Goal: Task Accomplishment & Management: Use online tool/utility

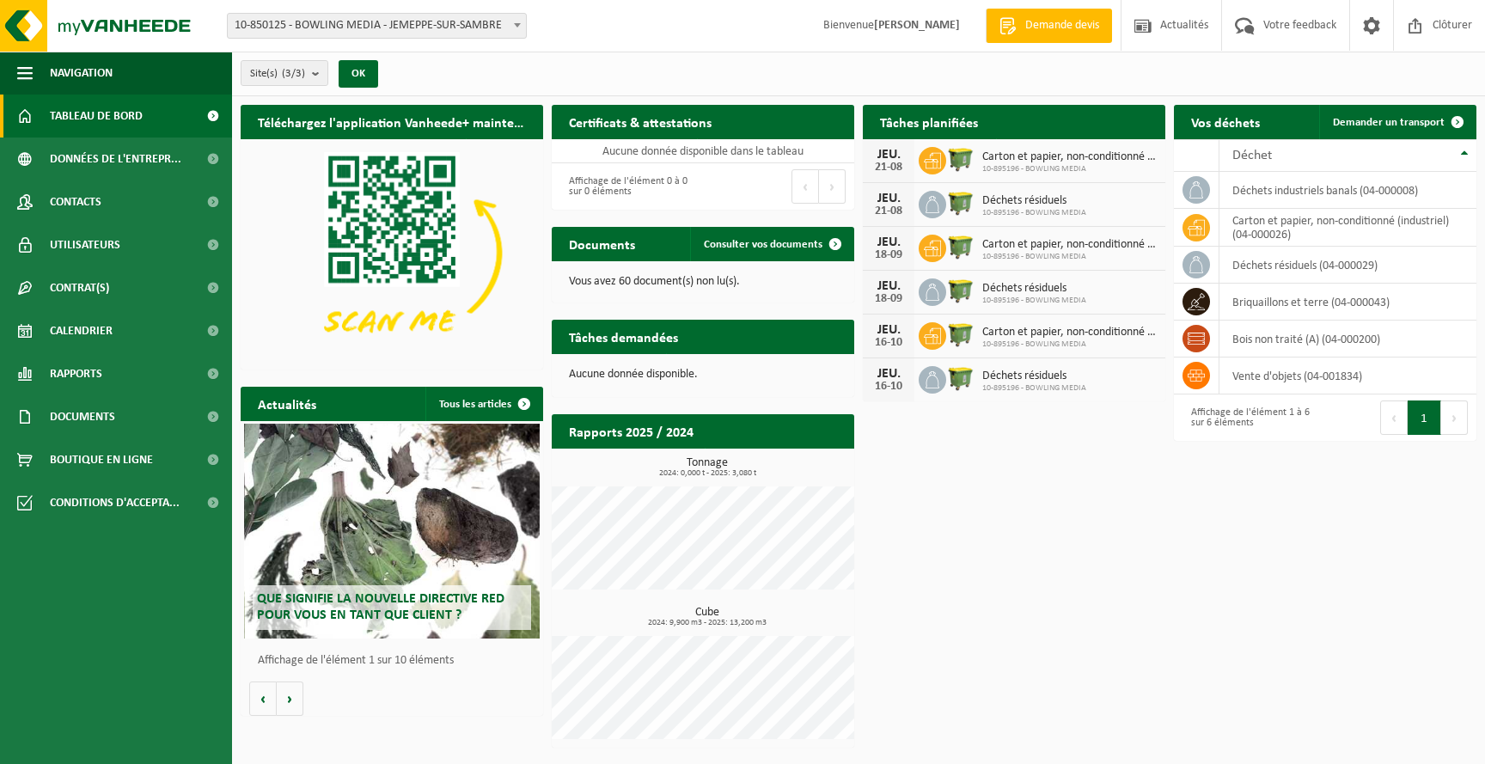
click at [662, 280] on p "Vous avez 60 document(s) non lu(s)." at bounding box center [703, 282] width 268 height 12
click at [788, 242] on span "Consulter vos documents" at bounding box center [763, 244] width 119 height 11
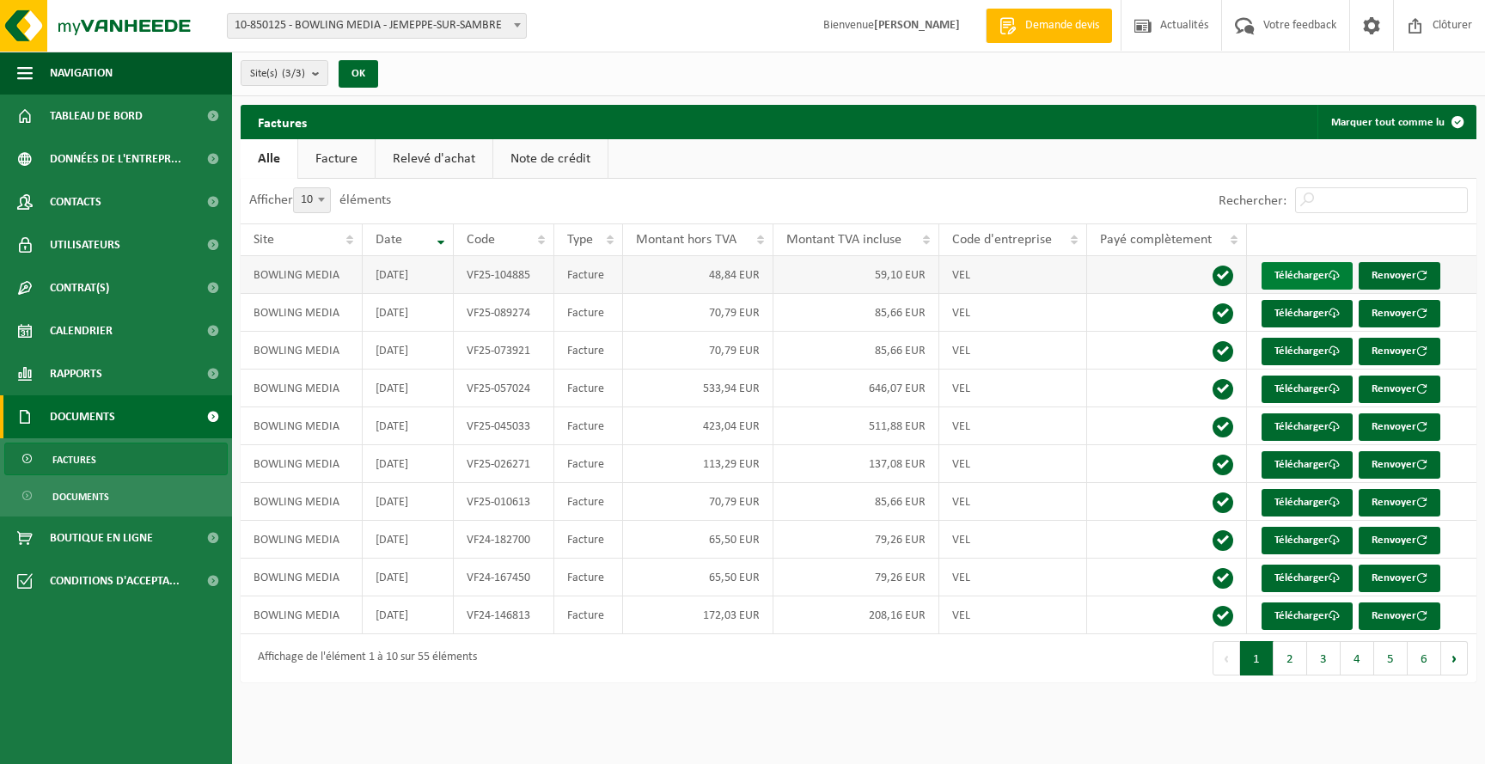
click at [1300, 274] on link "Télécharger" at bounding box center [1306, 275] width 91 height 27
click at [1309, 319] on link "Télécharger" at bounding box center [1306, 313] width 91 height 27
click at [72, 21] on img at bounding box center [103, 26] width 206 height 52
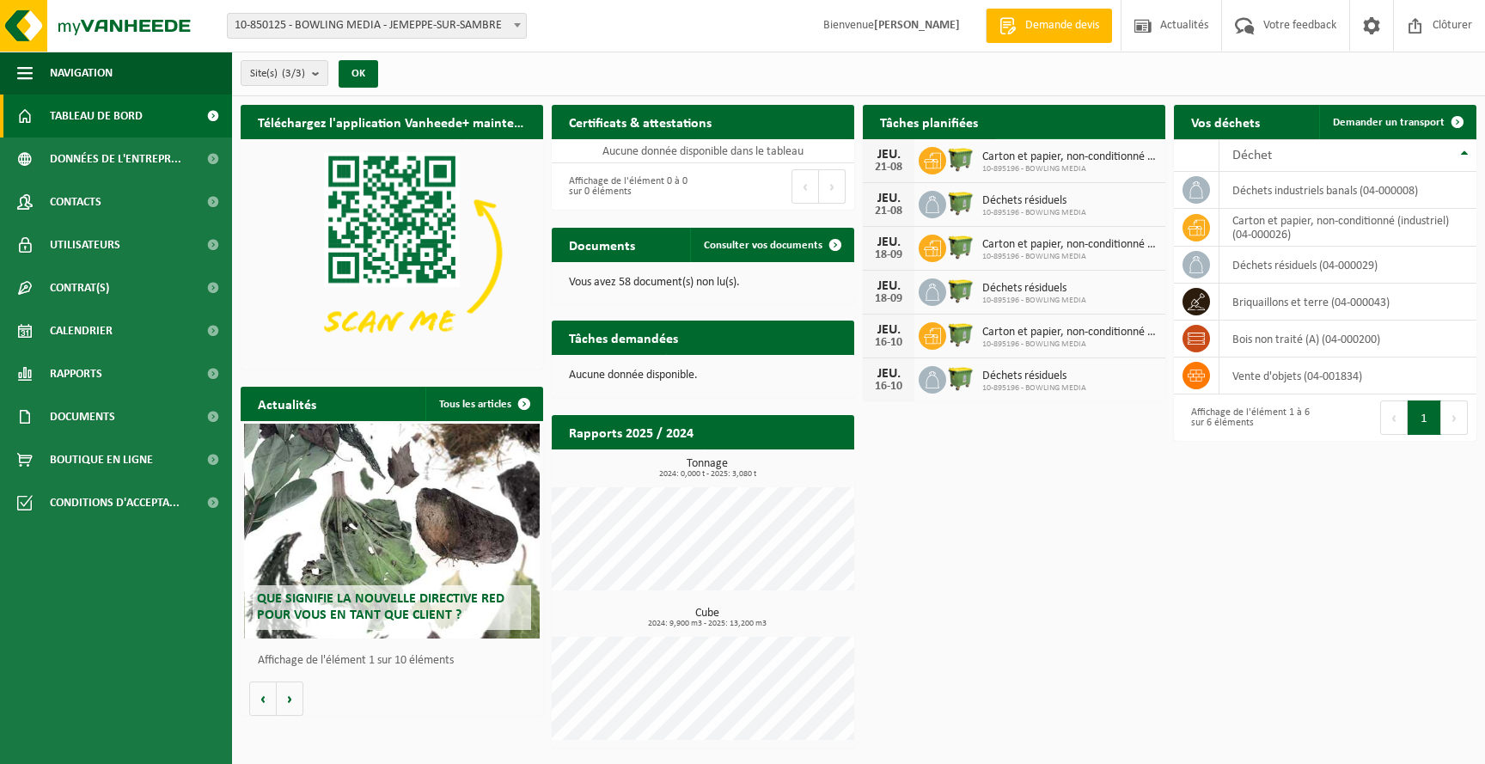
click at [1108, 150] on span "Consulter votre calendrier" at bounding box center [1072, 155] width 124 height 11
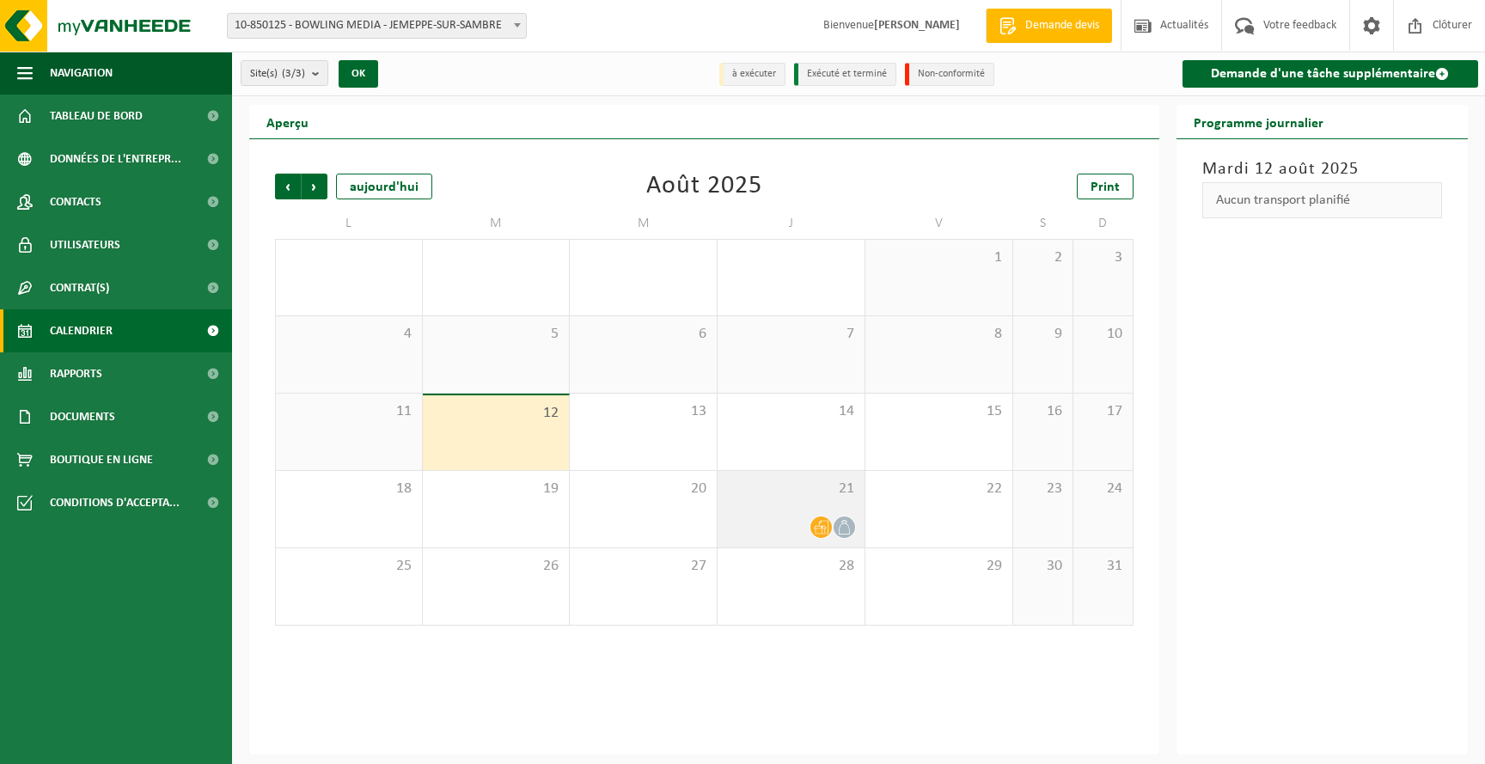
click at [777, 533] on div at bounding box center [791, 527] width 130 height 23
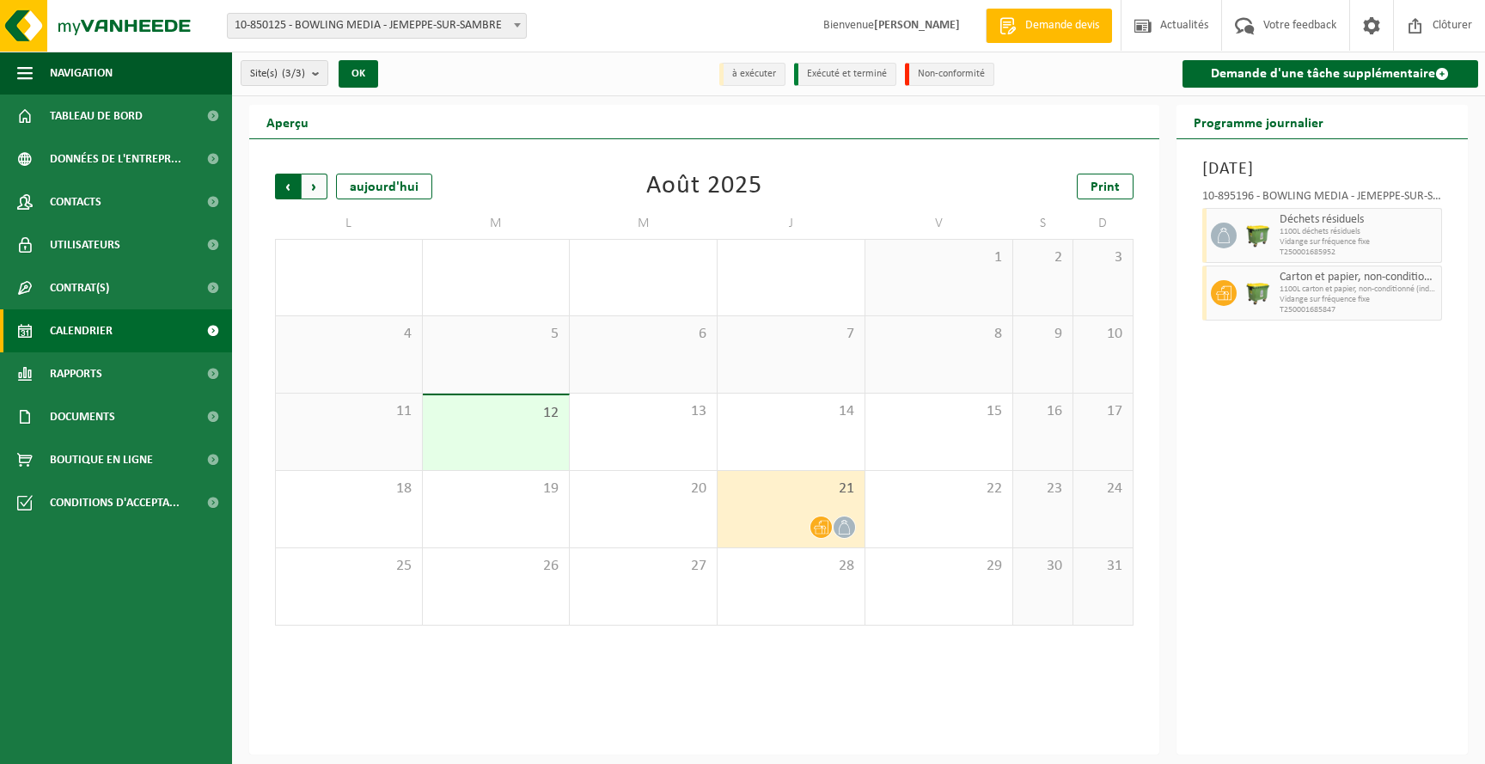
click at [318, 188] on span "Suivant" at bounding box center [315, 187] width 26 height 26
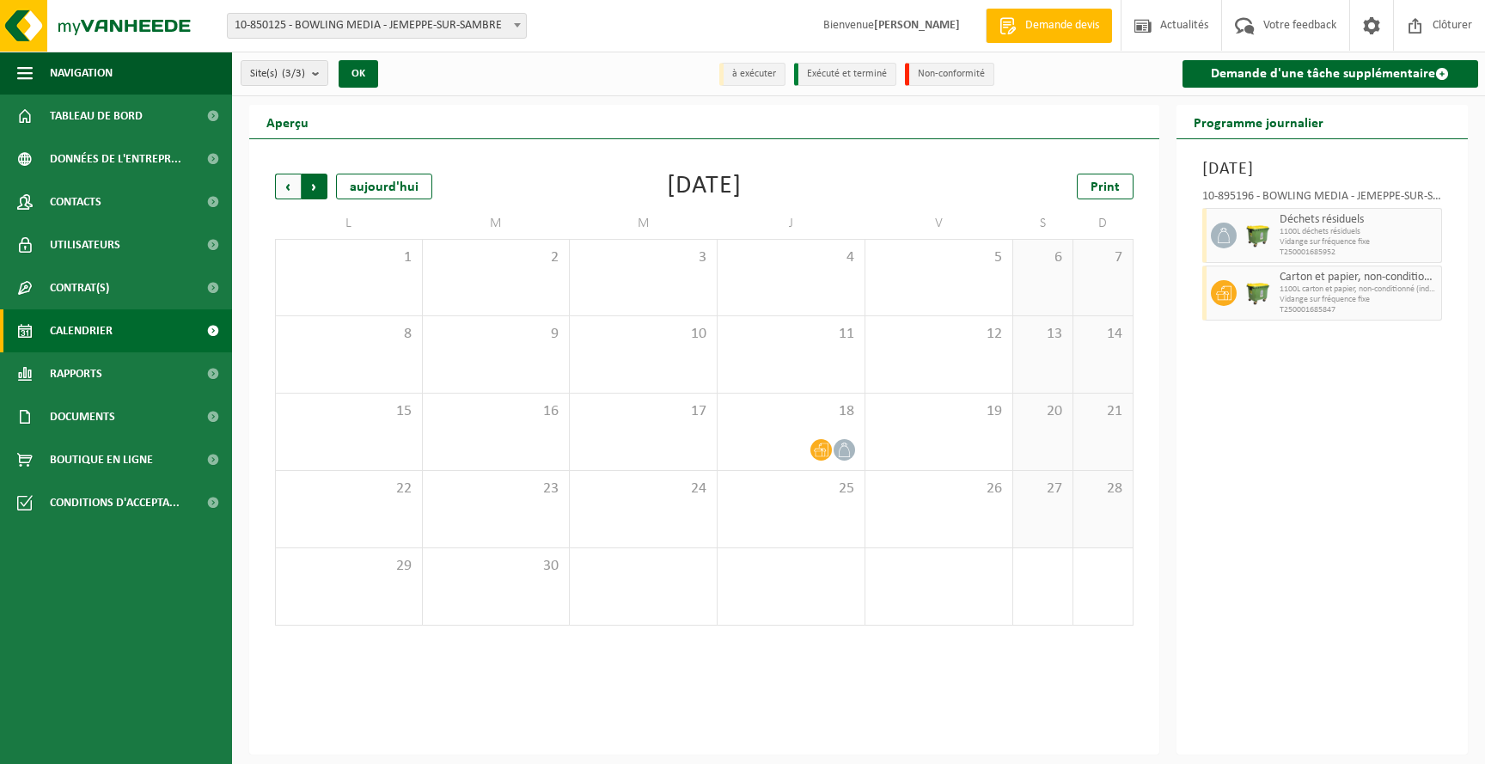
click at [284, 191] on span "Précédent" at bounding box center [288, 187] width 26 height 26
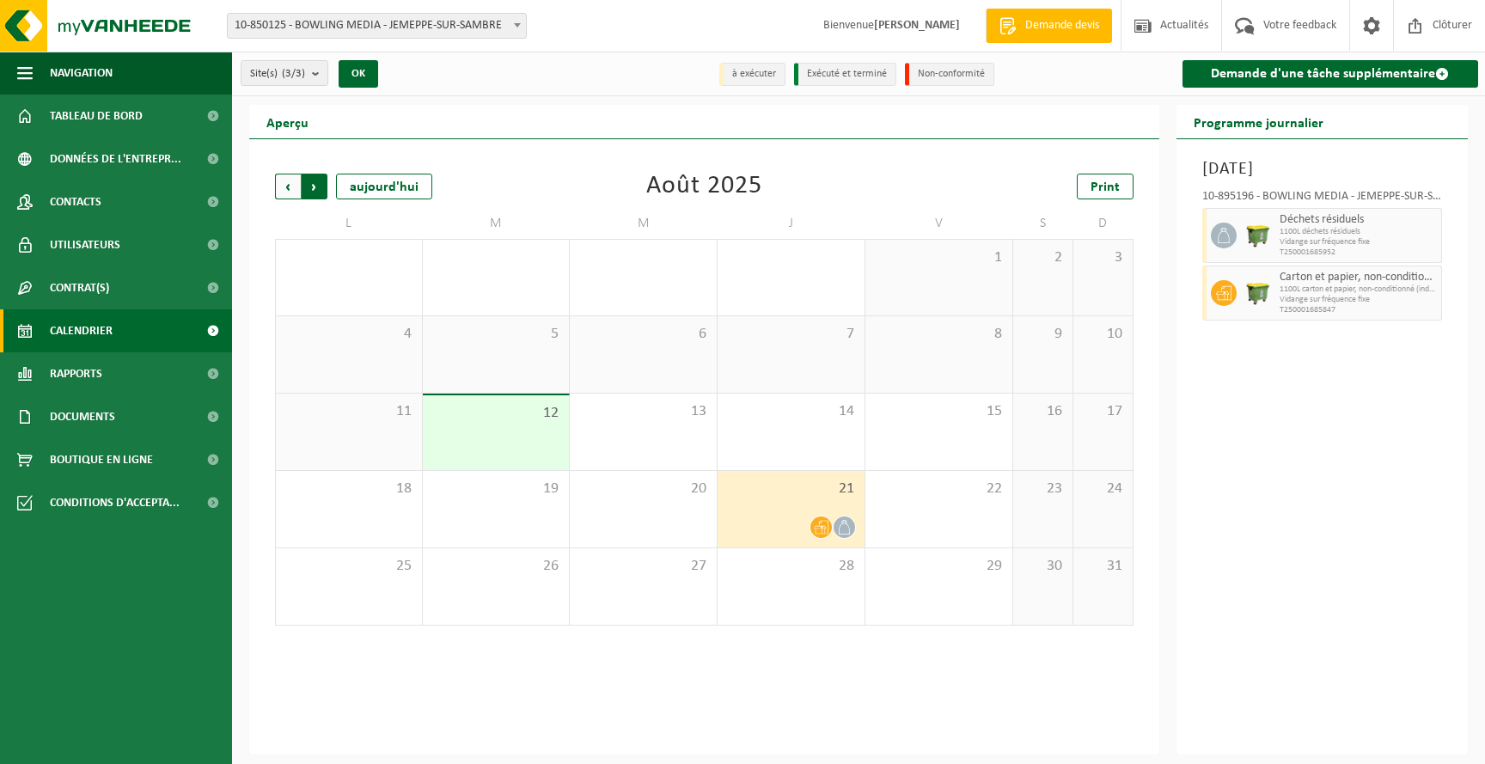
click at [283, 183] on span "Précédent" at bounding box center [288, 187] width 26 height 26
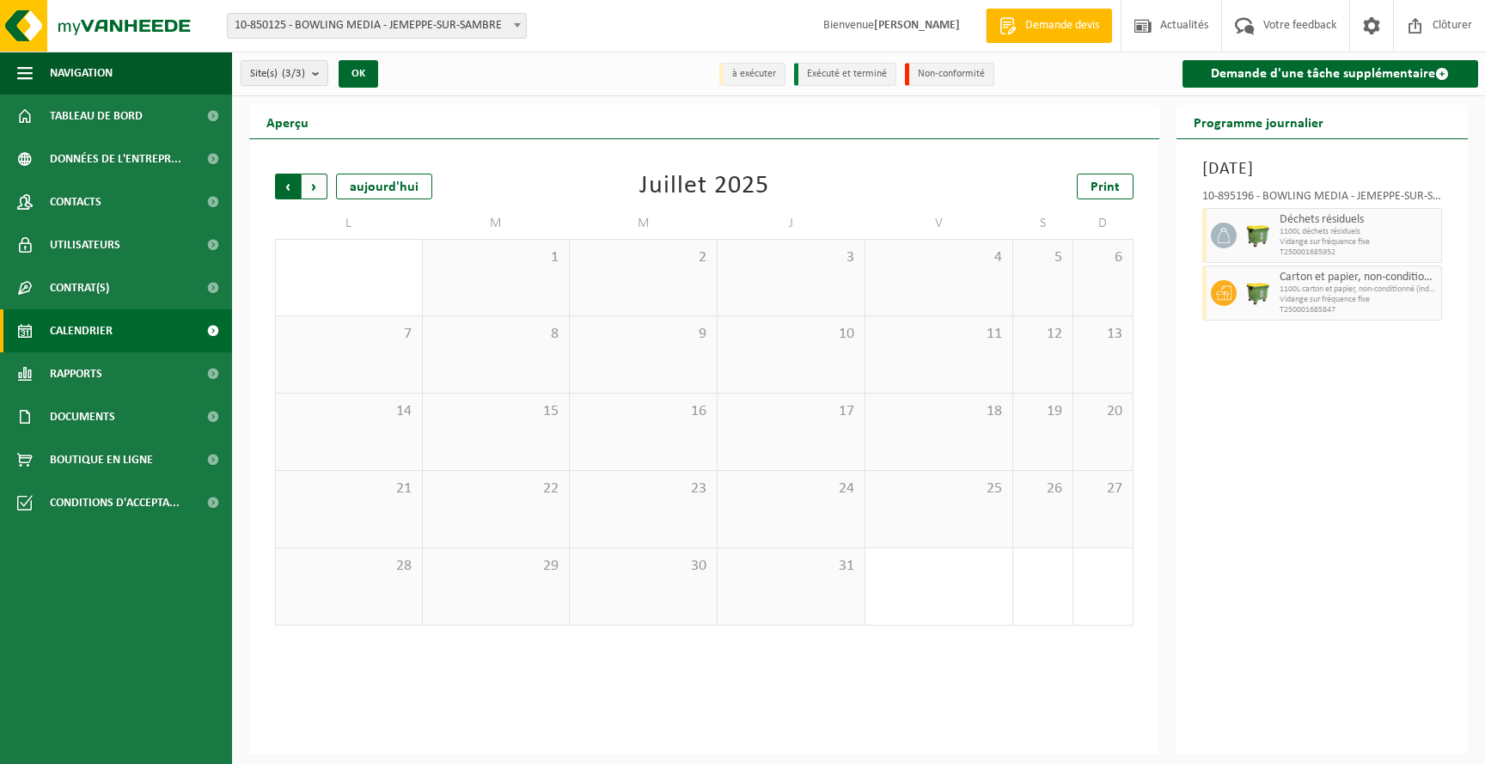
click at [308, 183] on span "Suivant" at bounding box center [315, 187] width 26 height 26
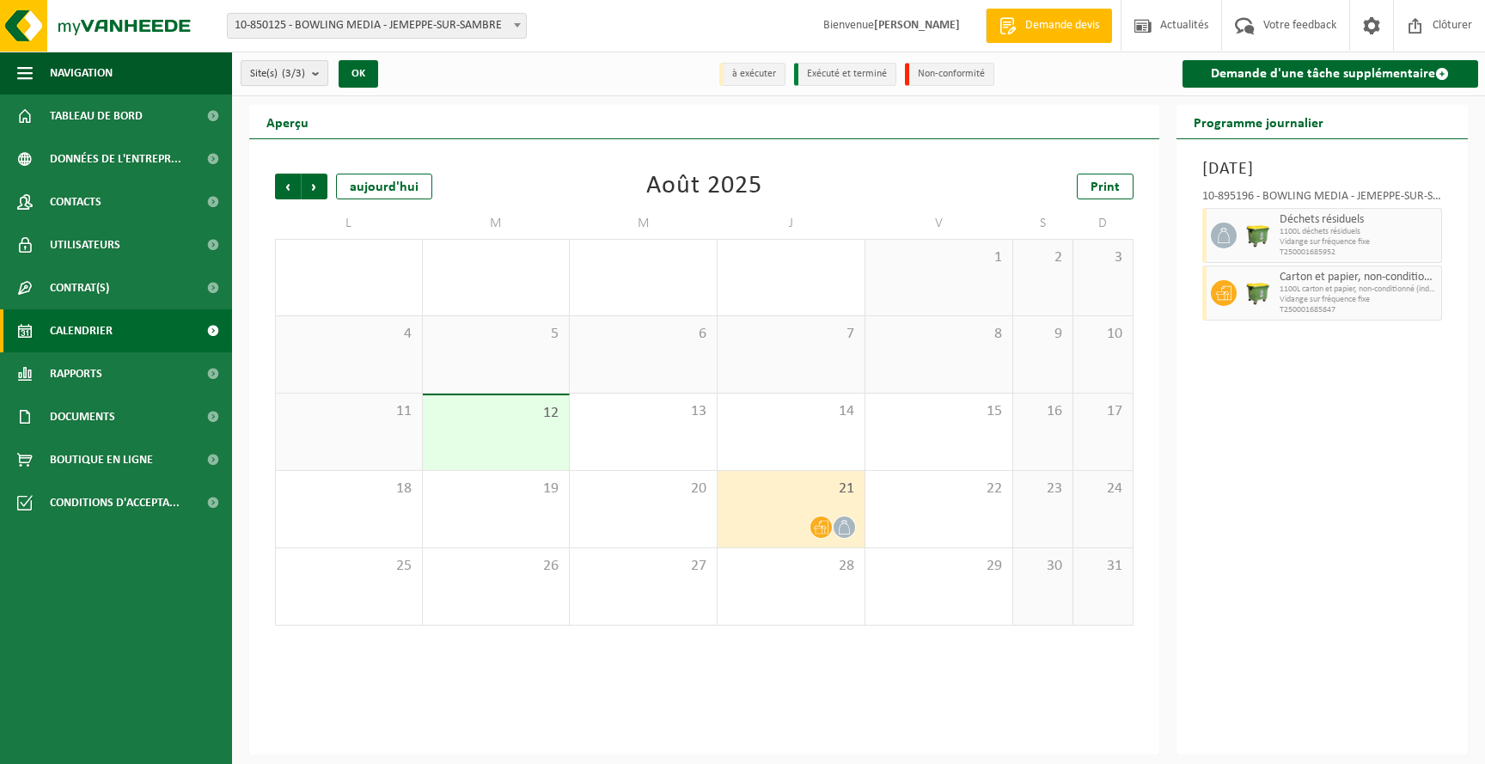
click at [314, 72] on b "submit" at bounding box center [319, 73] width 15 height 24
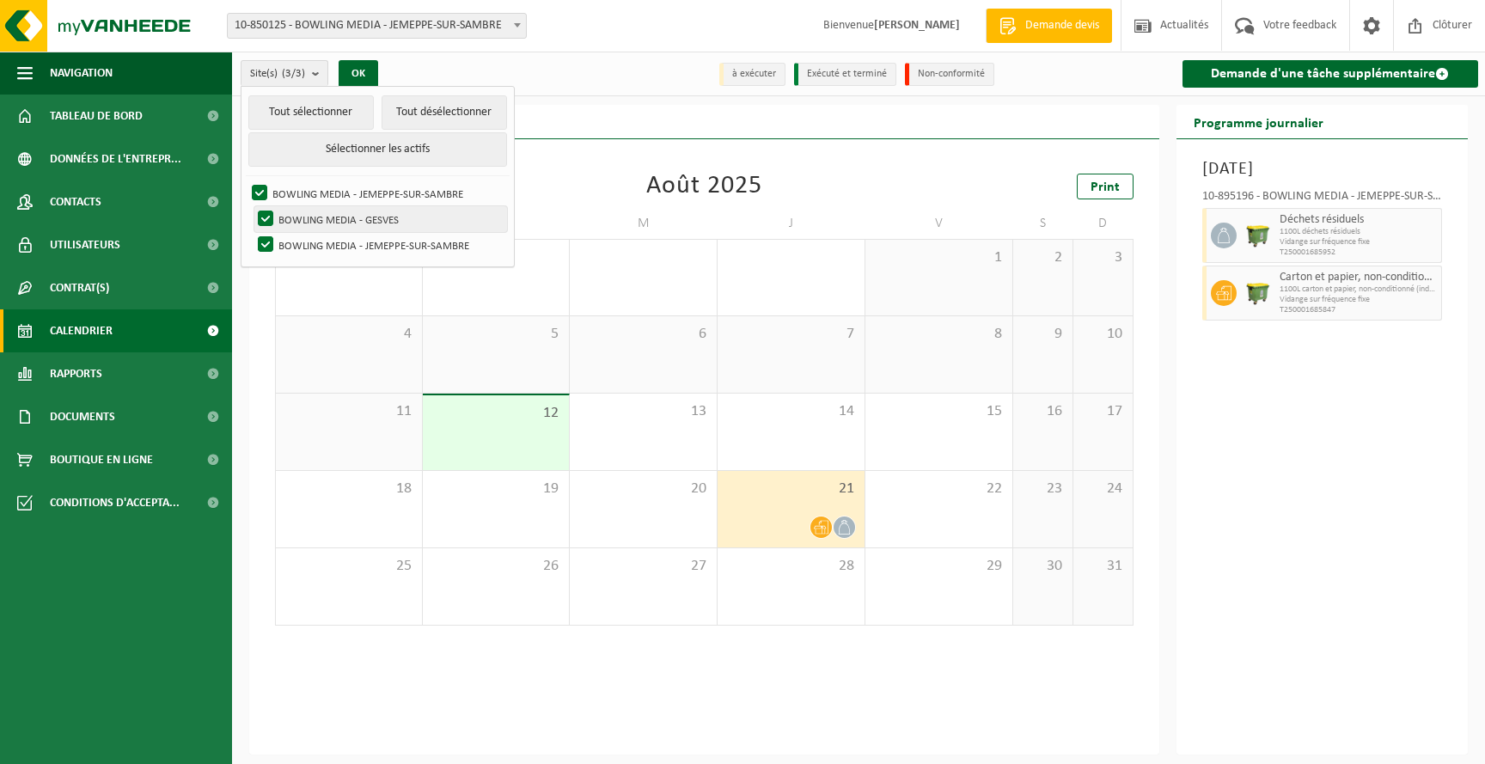
click at [259, 215] on label "BOWLING MEDIA - GESVES" at bounding box center [380, 219] width 253 height 26
click at [252, 206] on input "BOWLING MEDIA - GESVES" at bounding box center [251, 205] width 1 height 1
checkbox input "false"
click at [561, 192] on div "Précédent Suivant aujourd'hui Août 2025 Print" at bounding box center [704, 187] width 858 height 26
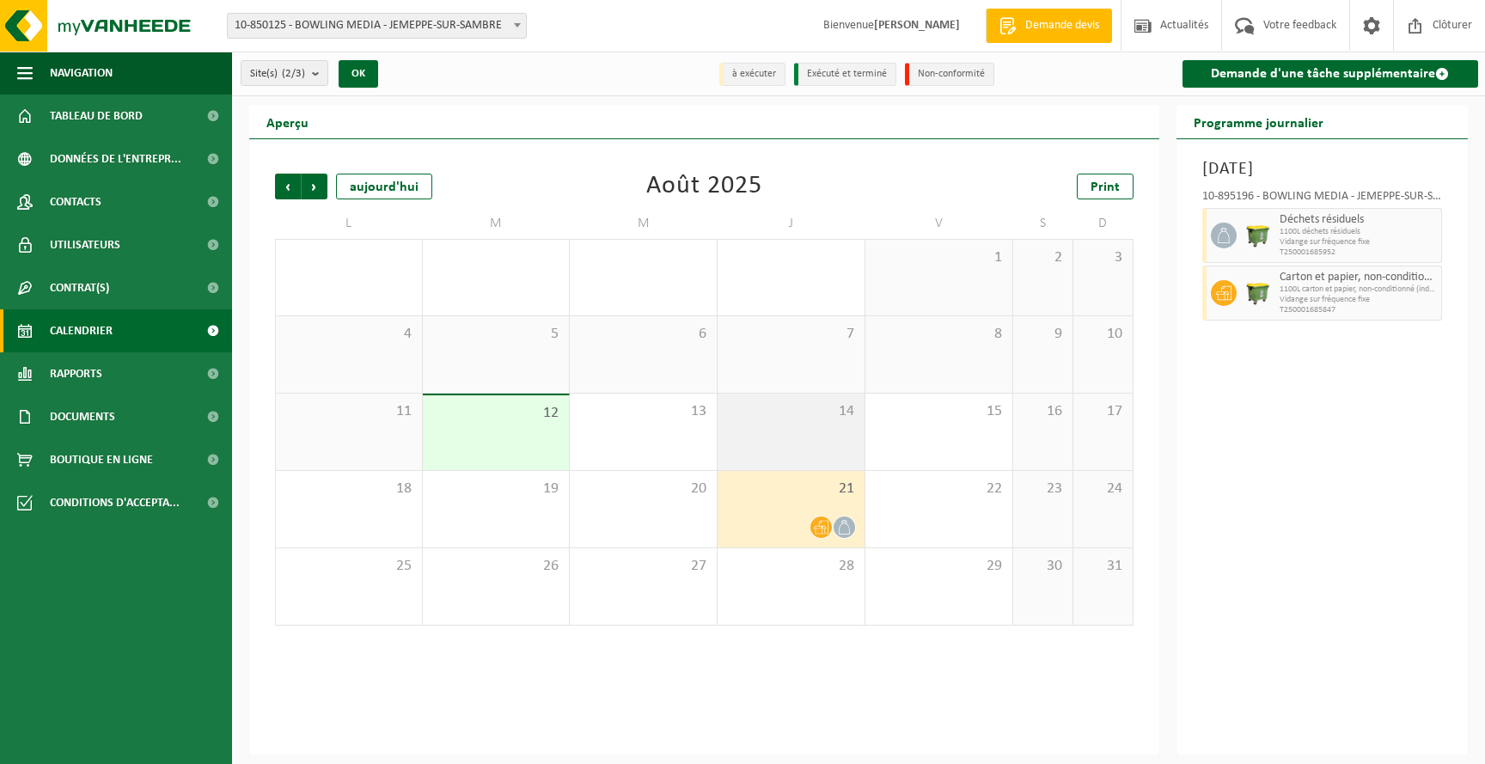
click at [790, 432] on div "14" at bounding box center [790, 432] width 147 height 76
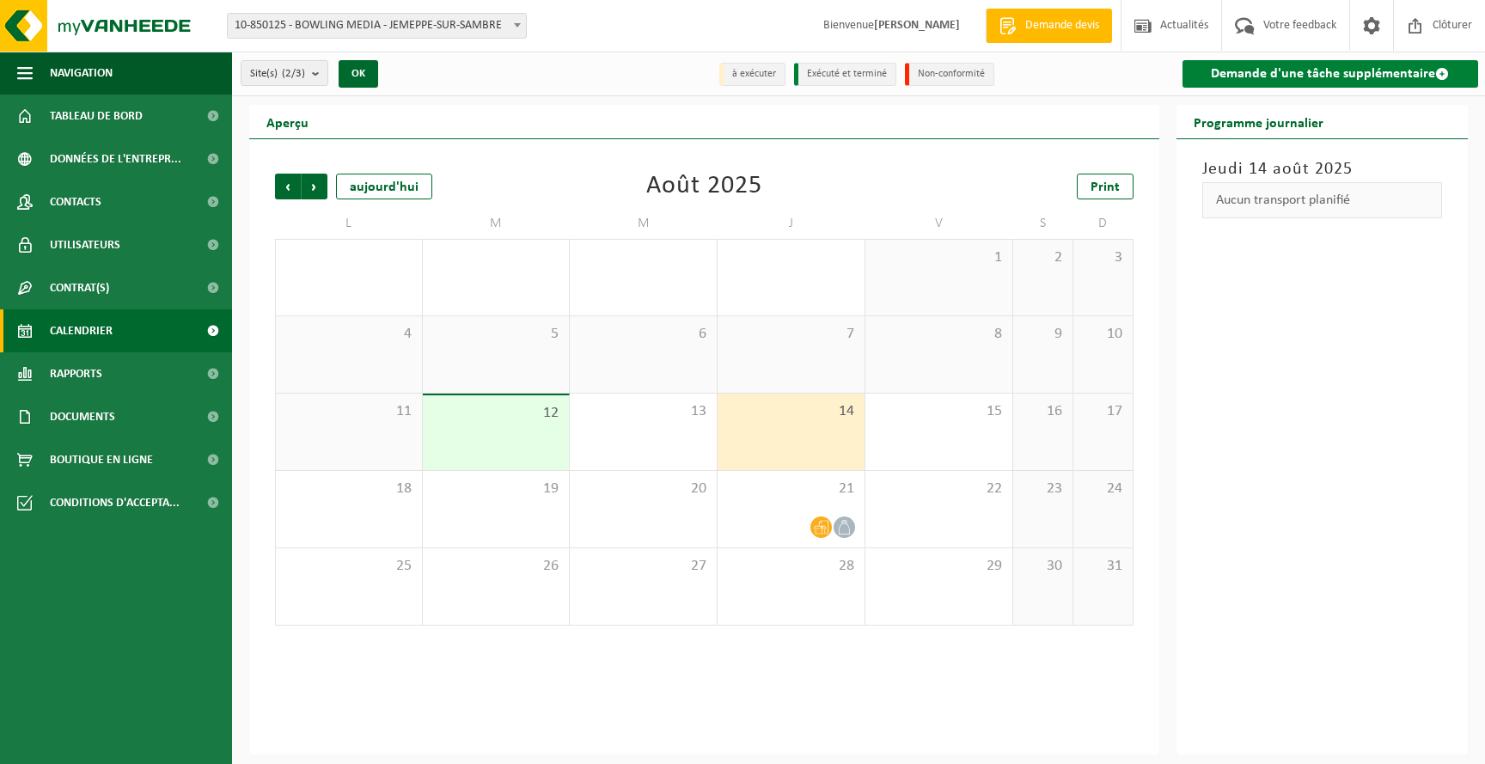
click at [1316, 72] on link "Demande d'une tâche supplémentaire" at bounding box center [1330, 73] width 296 height 27
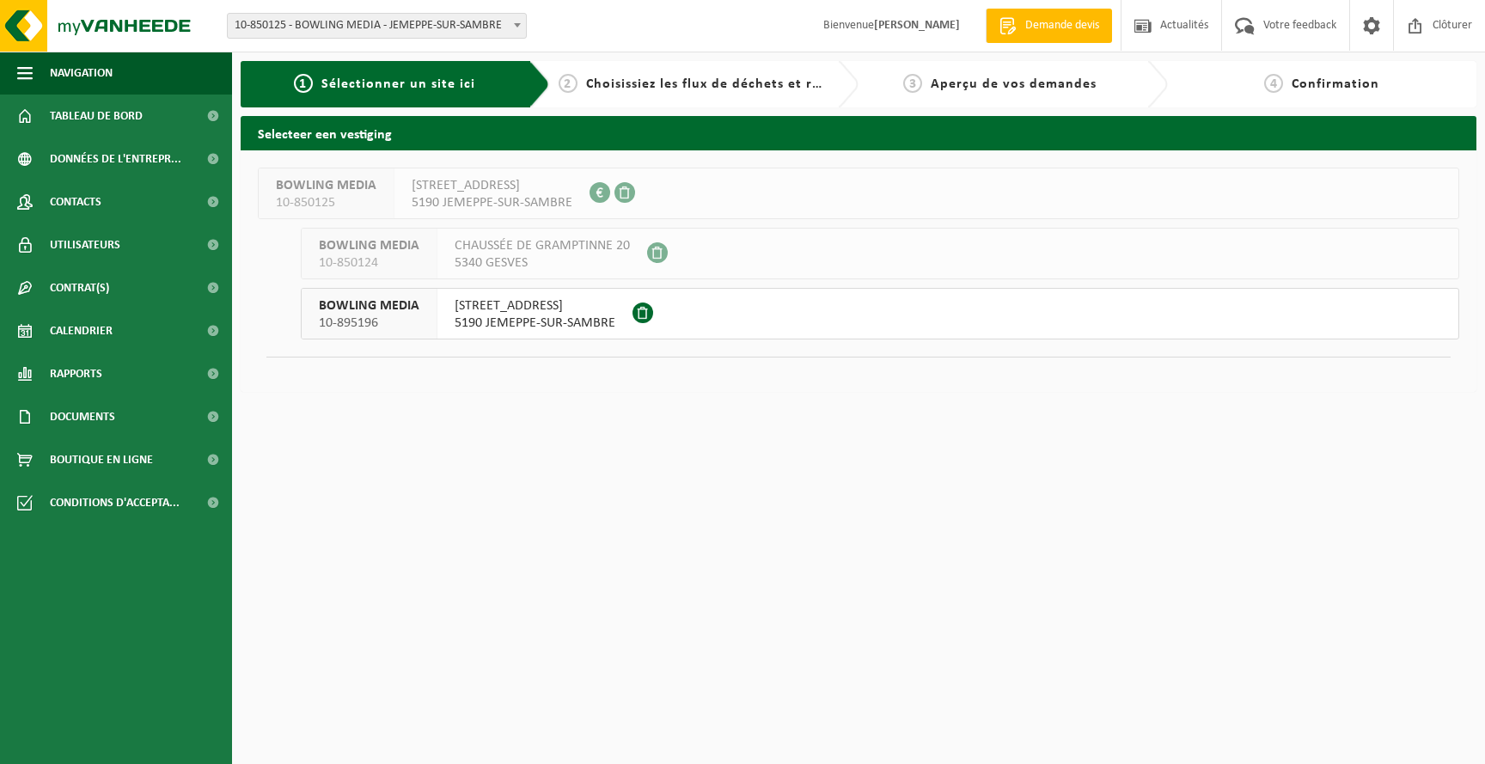
click at [544, 320] on span "5190 JEMEPPE-SUR-SAMBRE" at bounding box center [535, 322] width 161 height 17
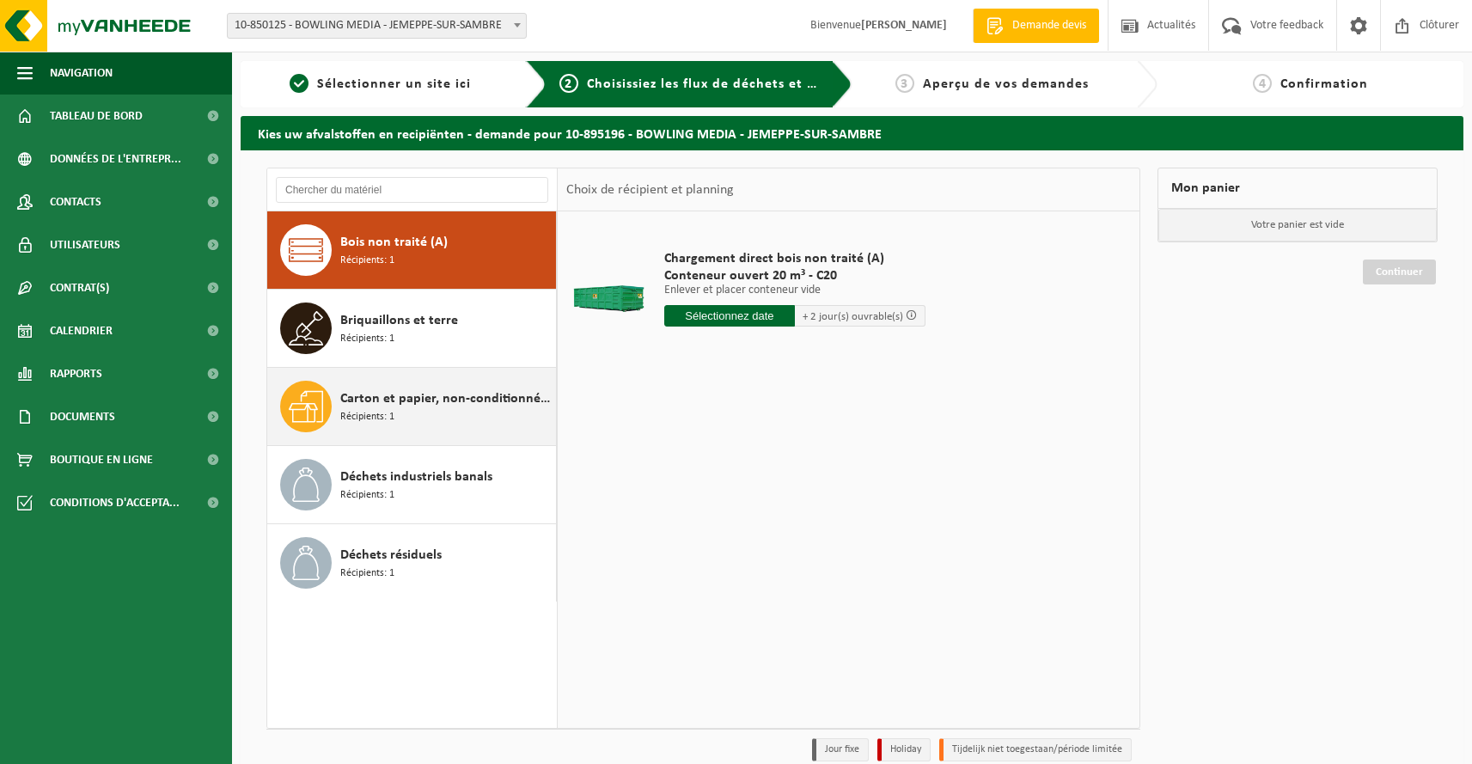
click at [467, 421] on div "Carton et papier, non-conditionné (industriel) Récipients: 1" at bounding box center [445, 407] width 211 height 52
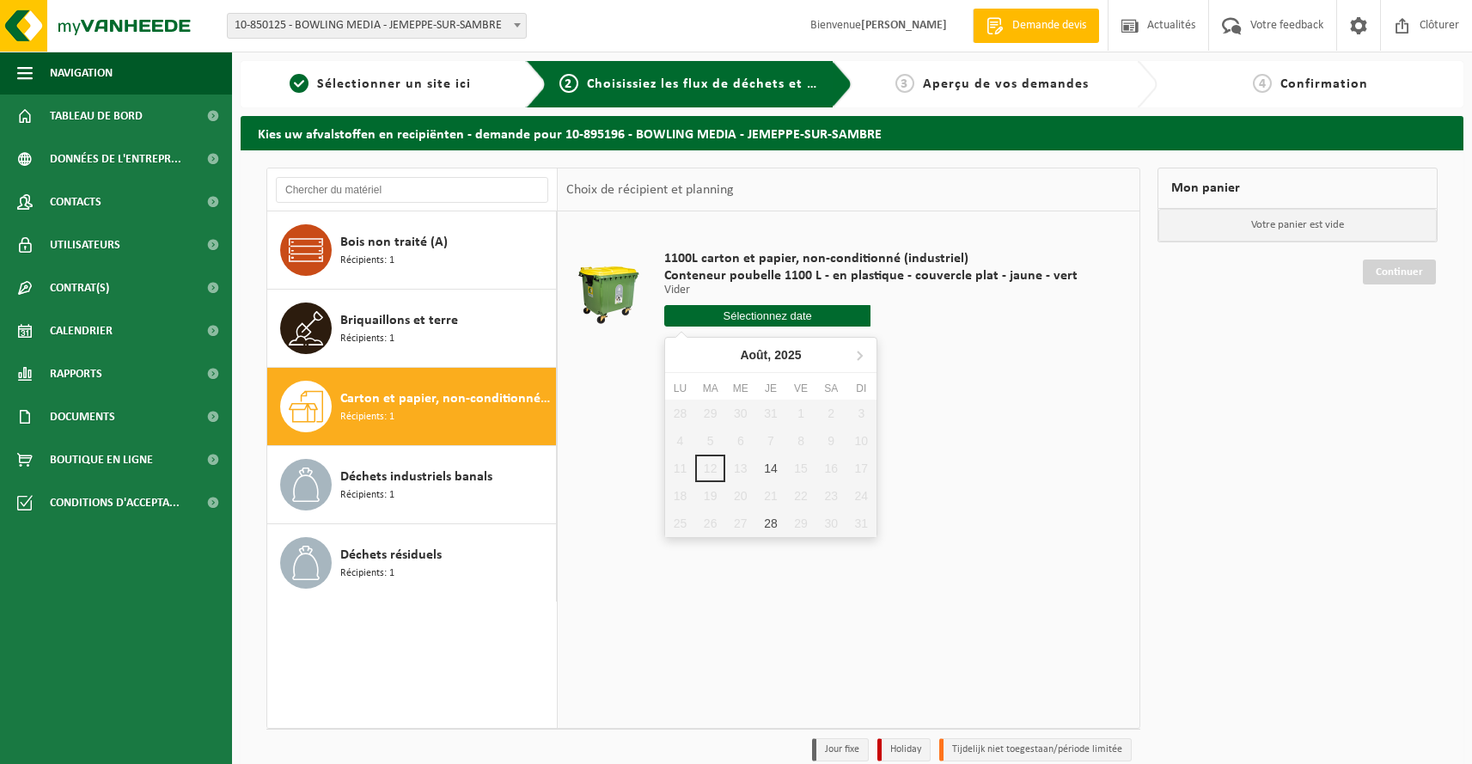
click at [781, 319] on input "text" at bounding box center [767, 315] width 207 height 21
click at [955, 381] on table "1100L carton et papier, non-conditionné (industriel) Conteneur poubelle 1100 L …" at bounding box center [849, 296] width 582 height 171
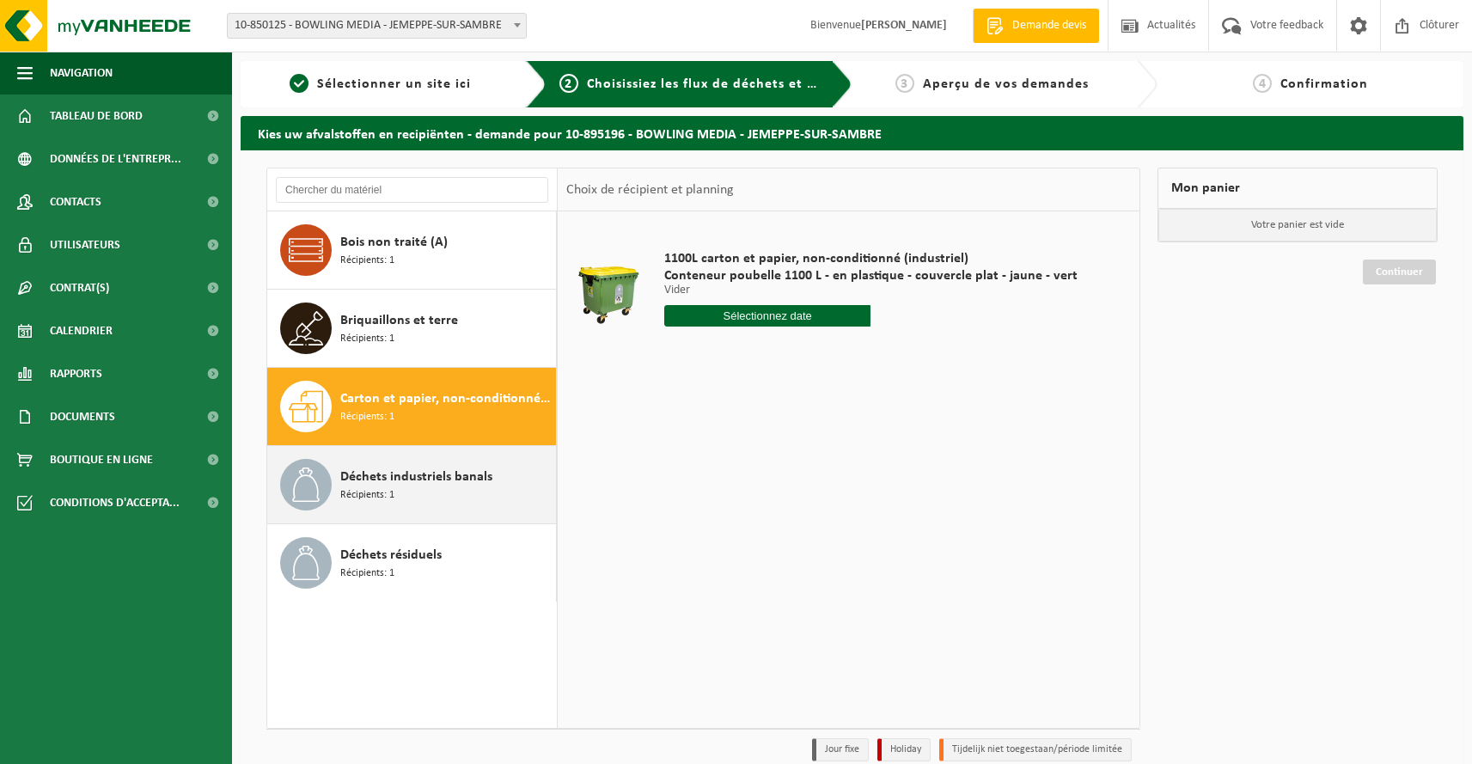
click at [406, 490] on div "Déchets industriels banals Récipients: 1" at bounding box center [445, 485] width 211 height 52
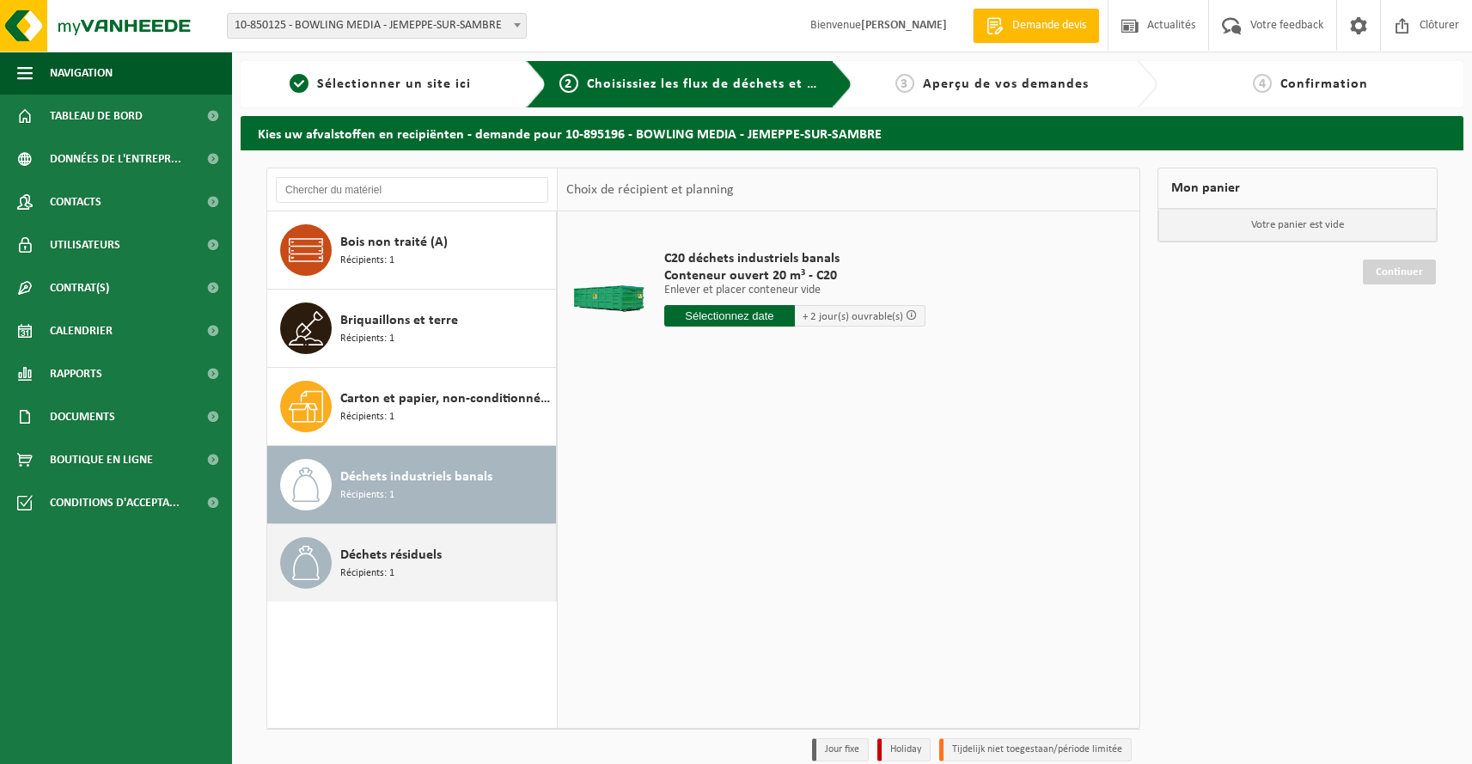
click at [405, 590] on div "Déchets résiduels Récipients: 1" at bounding box center [412, 562] width 290 height 77
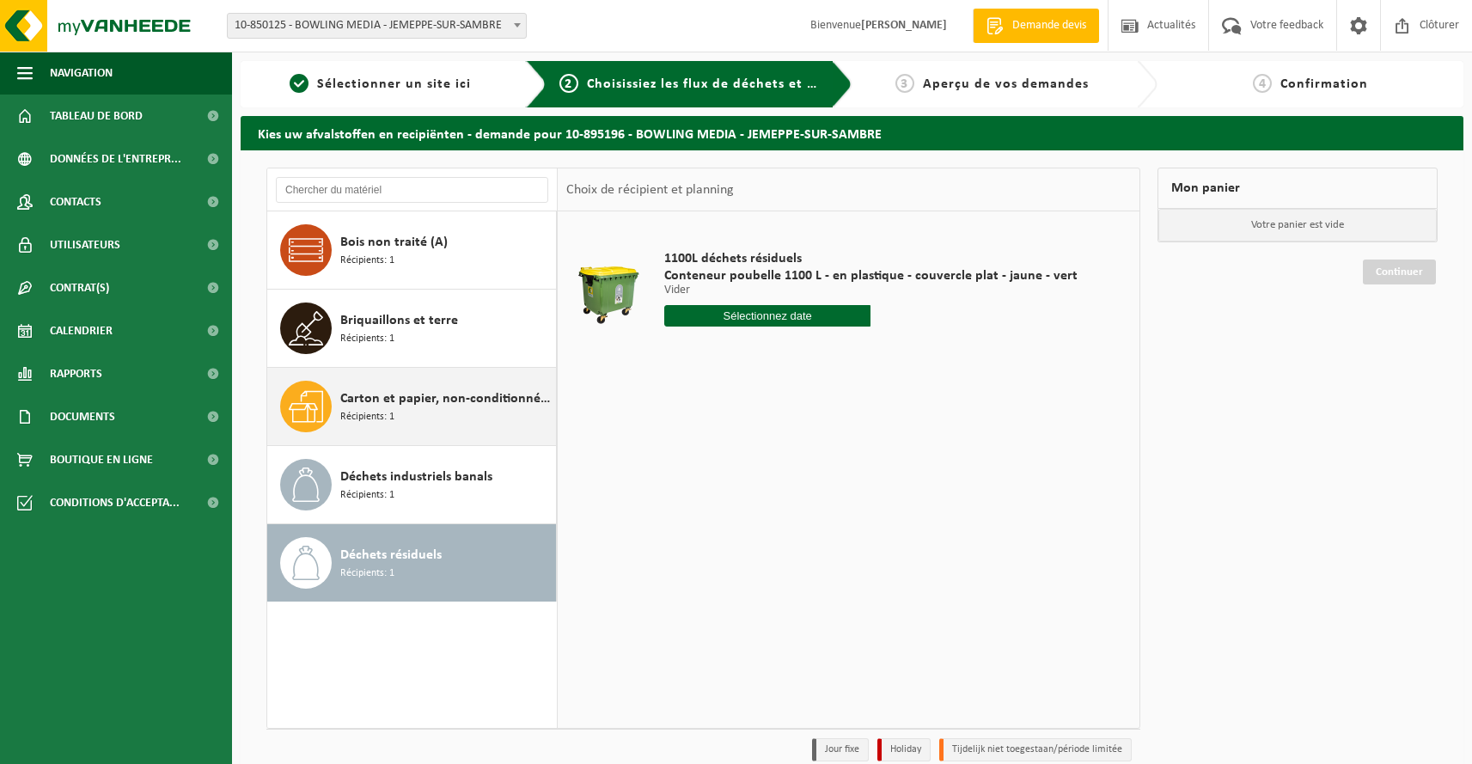
click at [403, 406] on span "Carton et papier, non-conditionné (industriel)" at bounding box center [445, 398] width 211 height 21
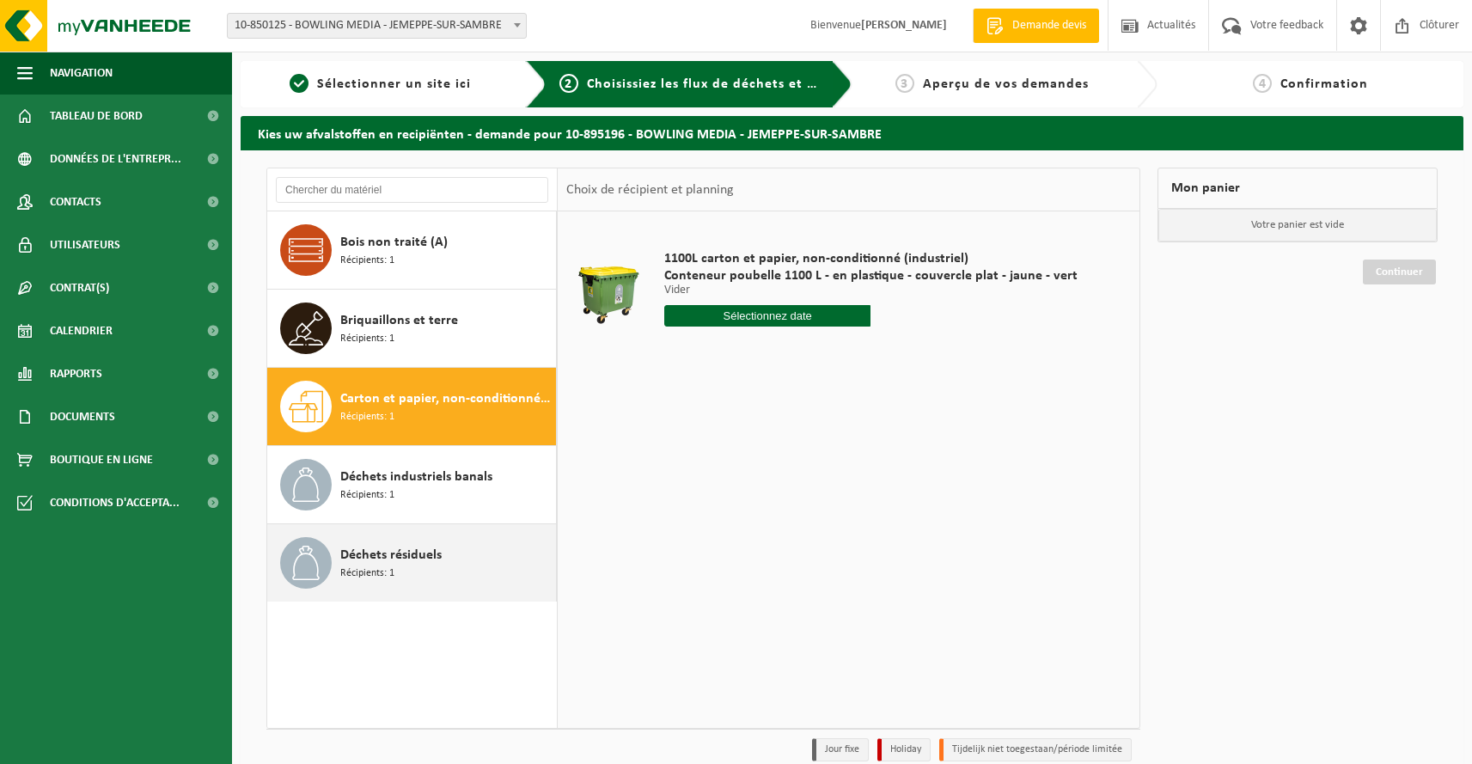
click at [418, 569] on div "Déchets résiduels Récipients: 1" at bounding box center [445, 563] width 211 height 52
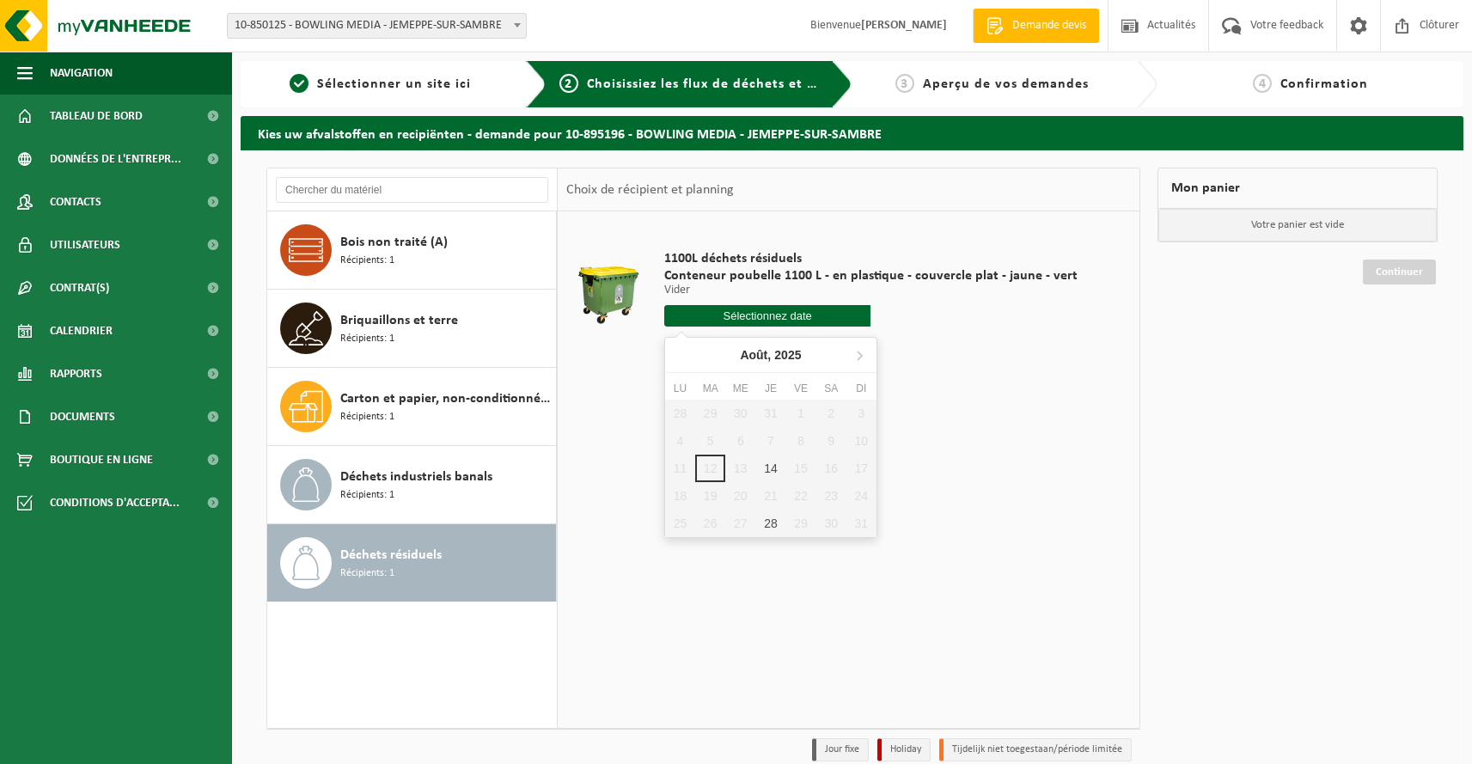
click at [796, 323] on input "text" at bounding box center [767, 315] width 207 height 21
click at [1012, 444] on div "1100L déchets résiduels Conteneur poubelle 1100 L - en plastique - couvercle pl…" at bounding box center [849, 469] width 582 height 516
